Goal: Check status: Check status

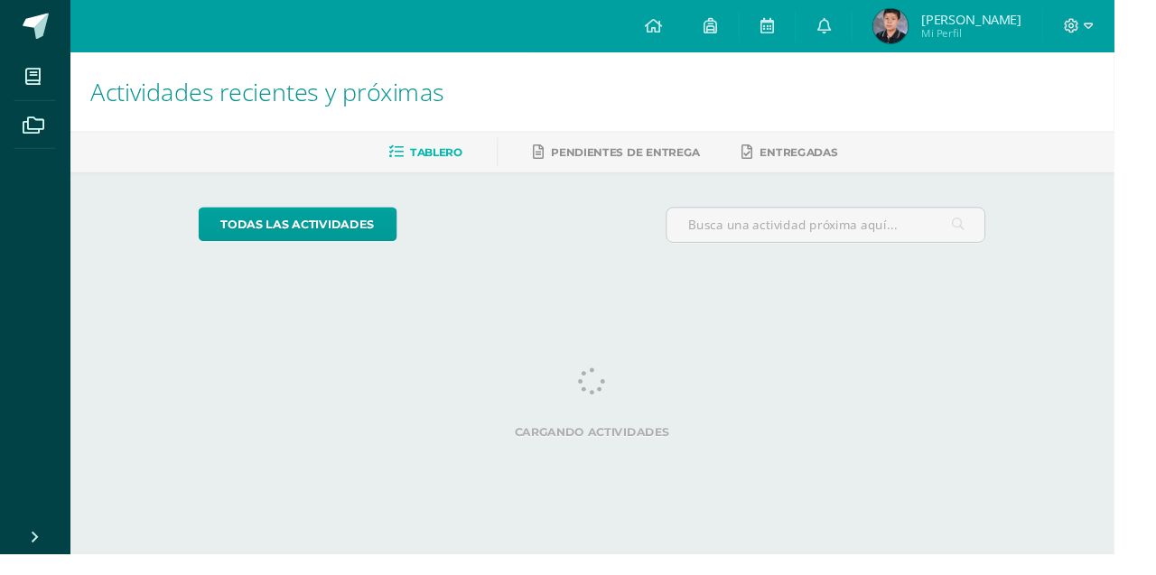
click at [942, 38] on img at bounding box center [924, 27] width 36 height 36
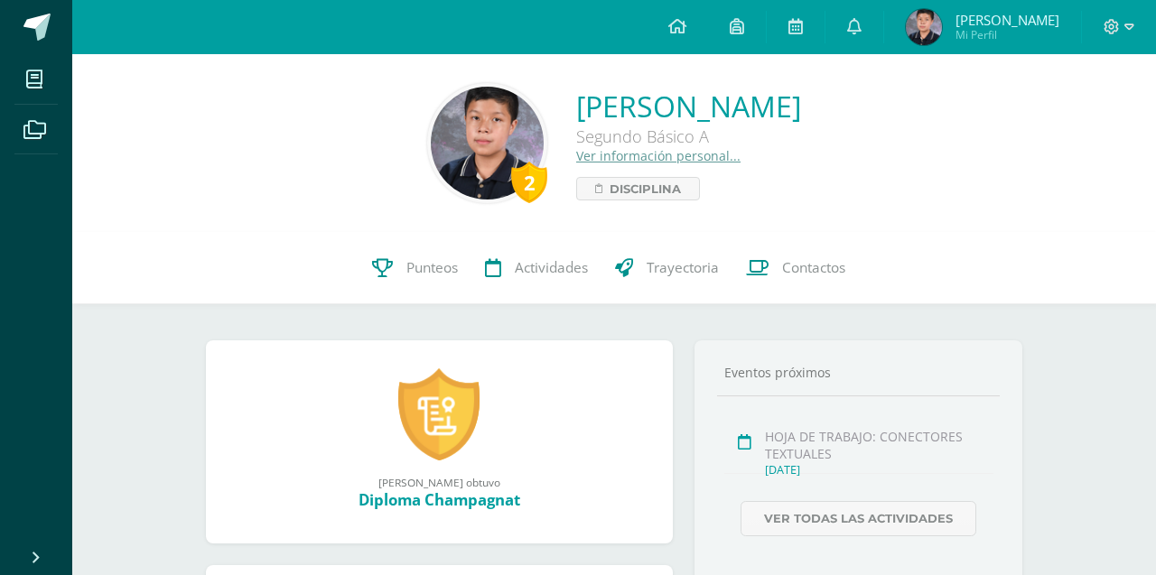
click at [411, 257] on link "Punteos" at bounding box center [415, 268] width 113 height 72
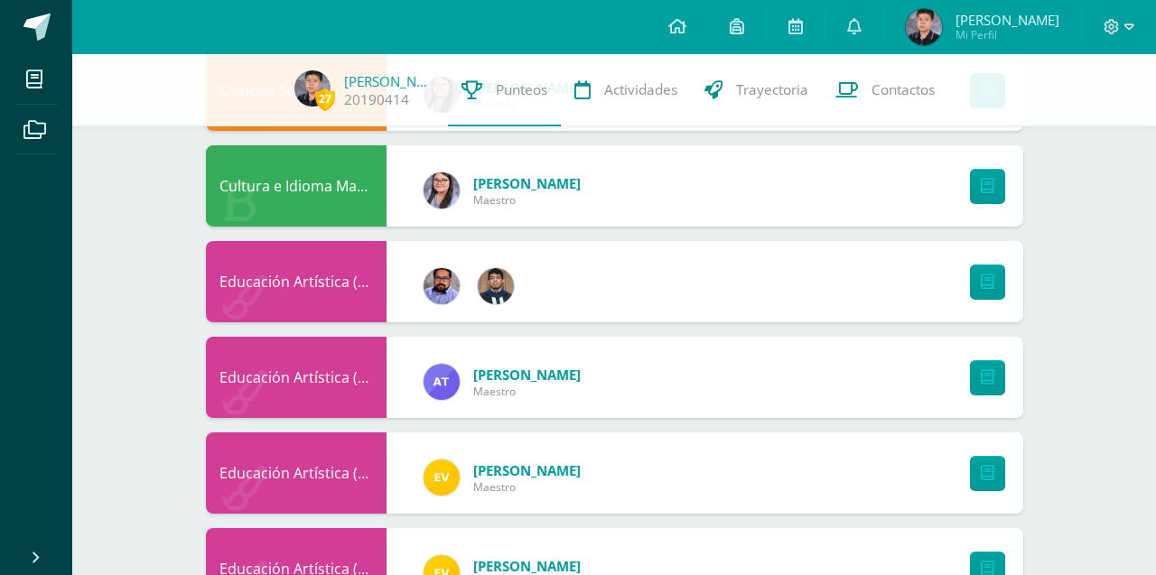
scroll to position [1104, 0]
